Goal: Information Seeking & Learning: Find specific fact

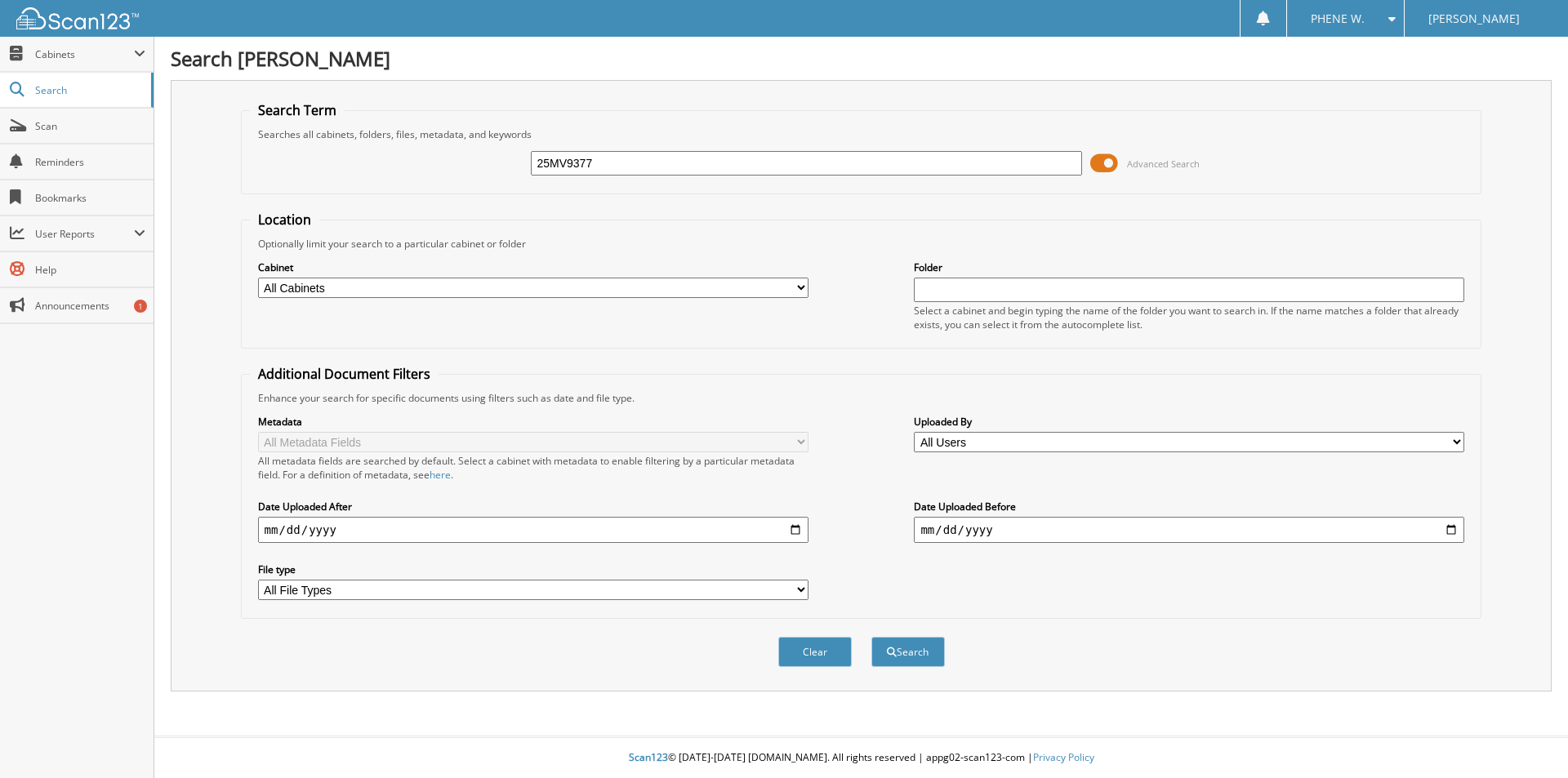
type input "25MV9377."
click at [872, 637] on button "Search" at bounding box center [908, 652] width 73 height 31
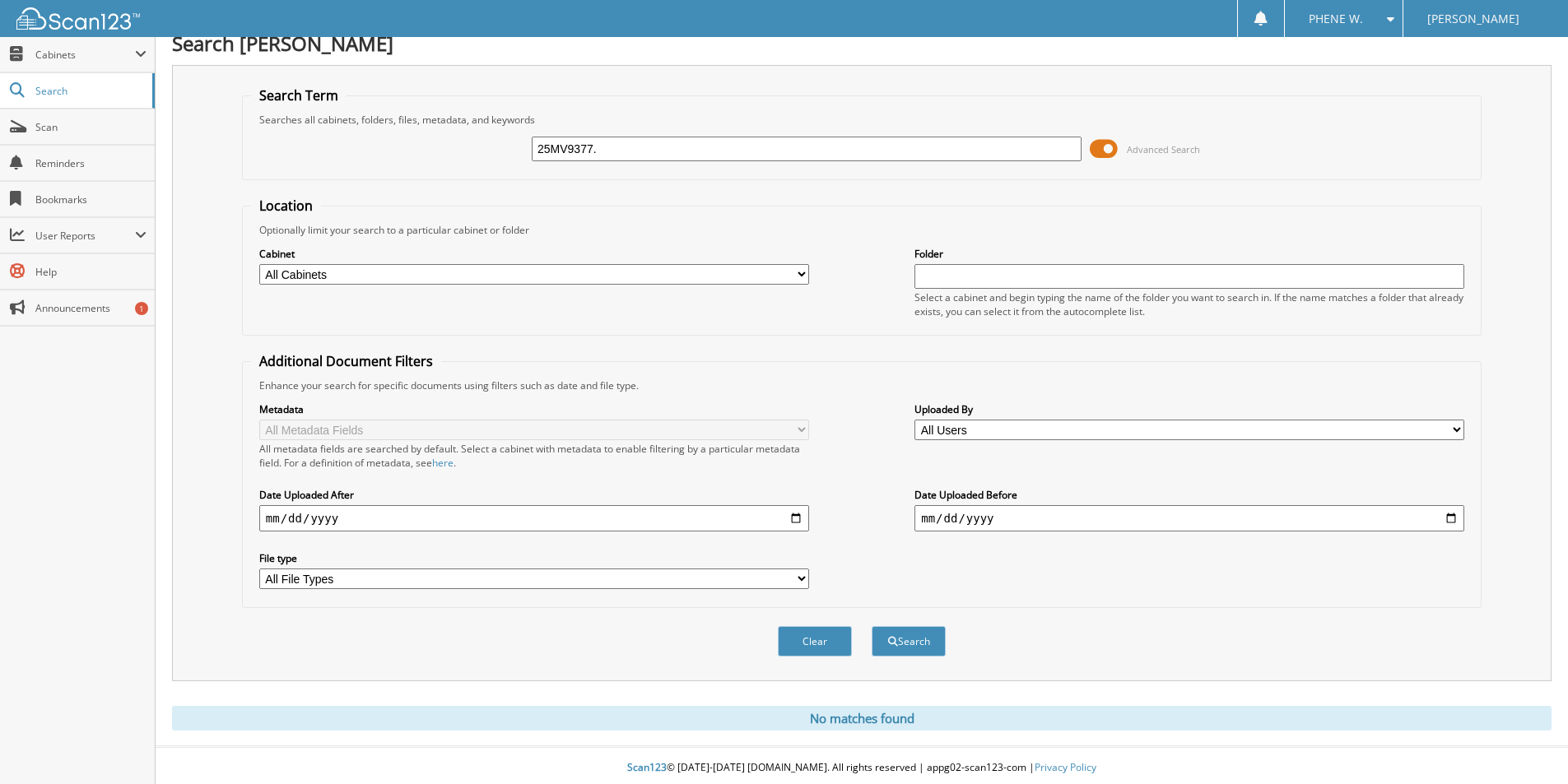
scroll to position [21, 0]
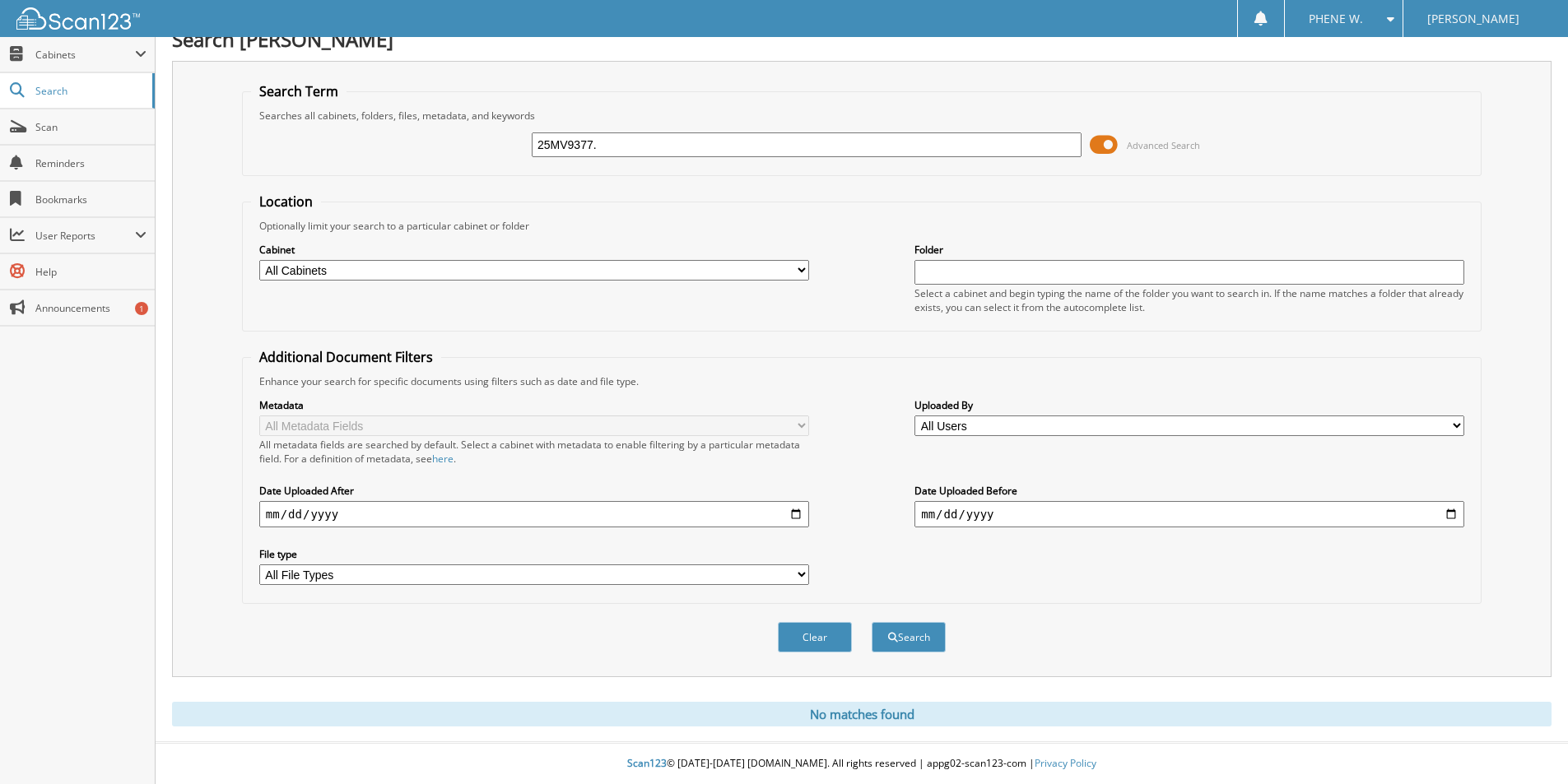
click at [691, 149] on input "25MV9377." at bounding box center [806, 145] width 550 height 25
type input "25MV9377"
click at [871, 622] on button "Search" at bounding box center [908, 637] width 74 height 31
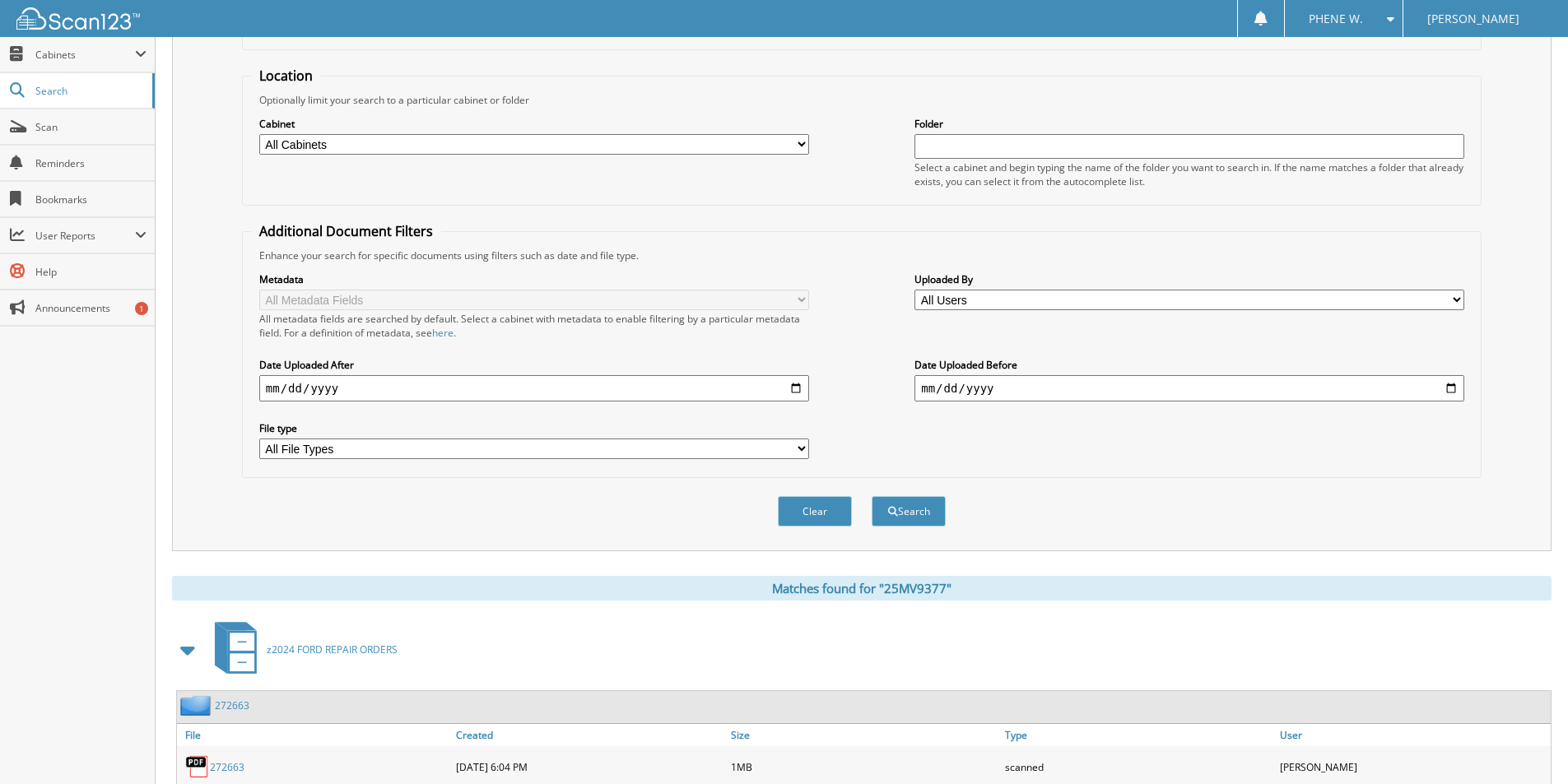
scroll to position [236, 0]
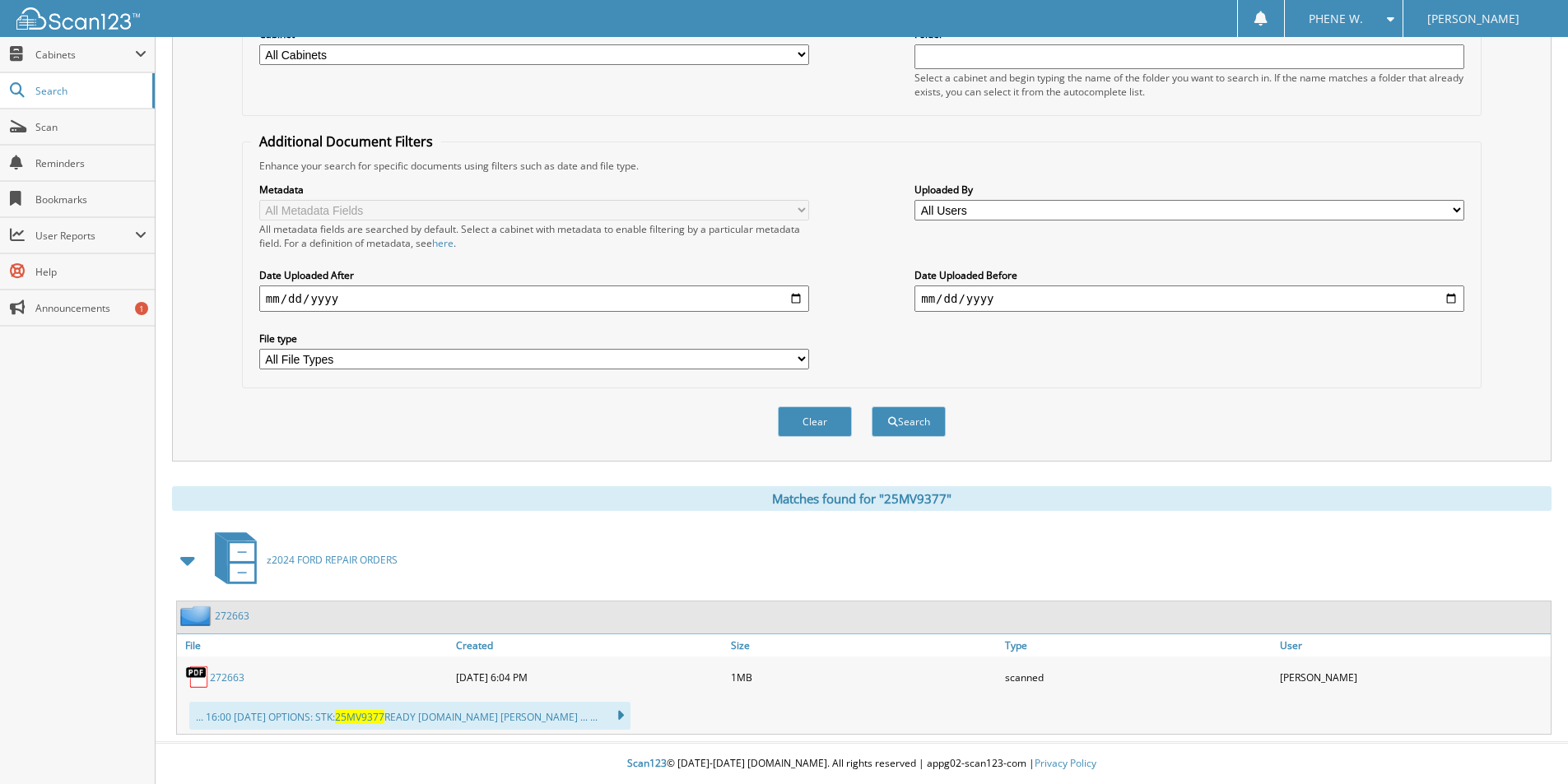
click at [227, 677] on link "272663" at bounding box center [227, 678] width 34 height 14
